Goal: Transaction & Acquisition: Purchase product/service

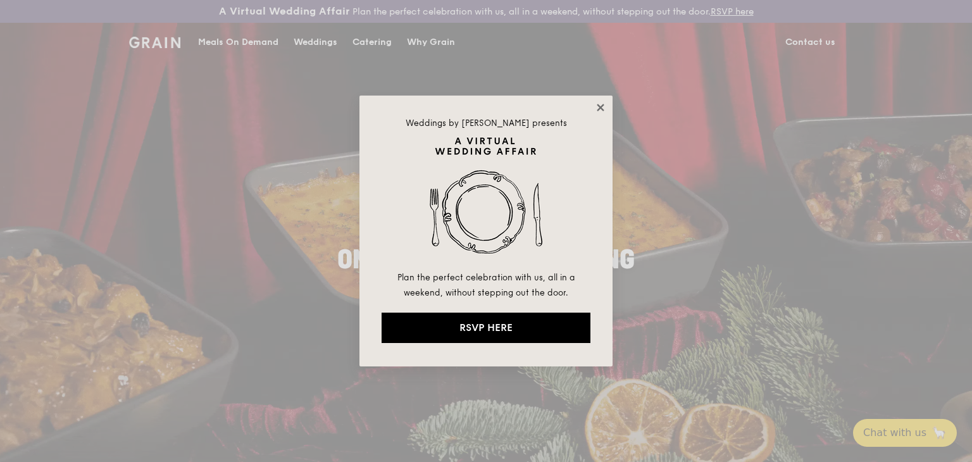
click at [599, 109] on icon at bounding box center [600, 107] width 11 height 11
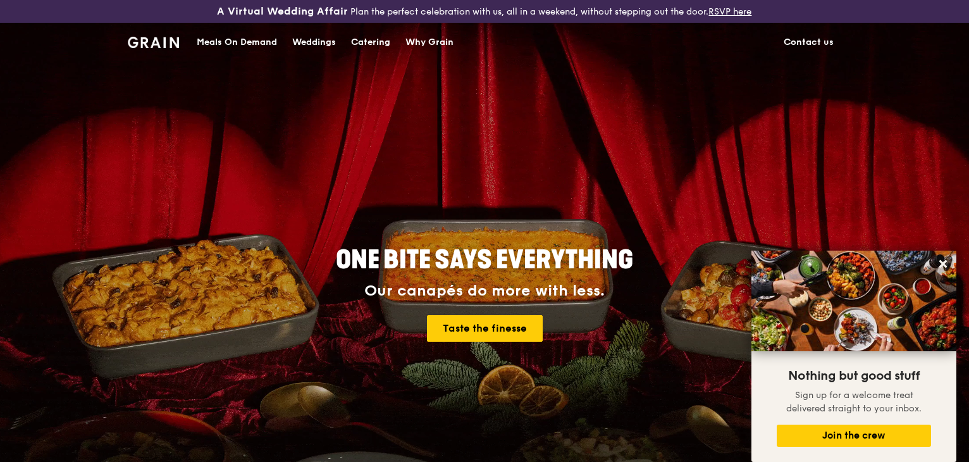
click at [223, 40] on div "Meals On Demand" at bounding box center [237, 42] width 80 height 38
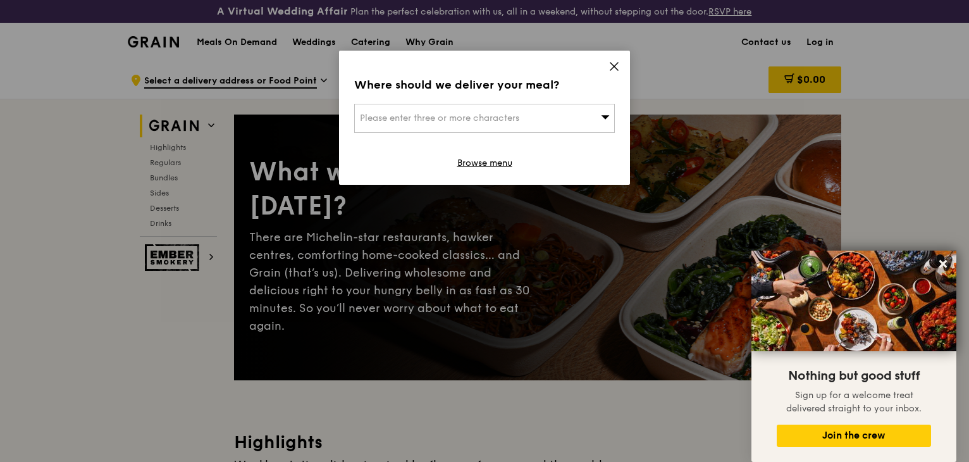
click at [617, 66] on icon at bounding box center [613, 66] width 11 height 11
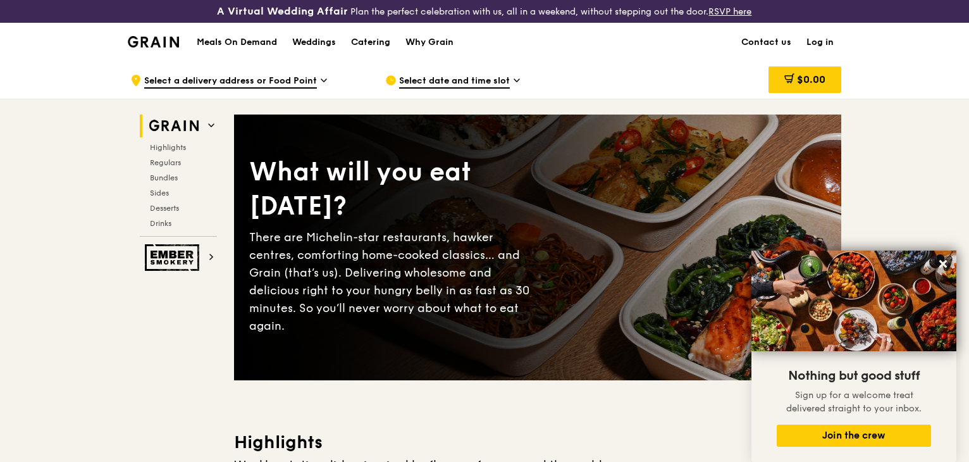
click at [814, 34] on link "Log in" at bounding box center [820, 42] width 42 height 38
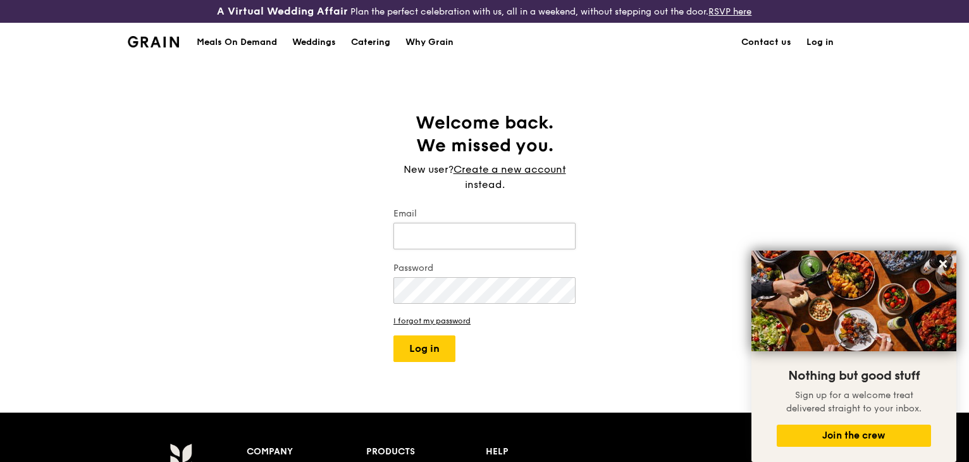
click at [443, 238] on input "Email" at bounding box center [484, 236] width 182 height 27
type input "[EMAIL_ADDRESS][DOMAIN_NAME]"
click at [393, 335] on button "Log in" at bounding box center [424, 348] width 62 height 27
